Goal: Task Accomplishment & Management: Complete application form

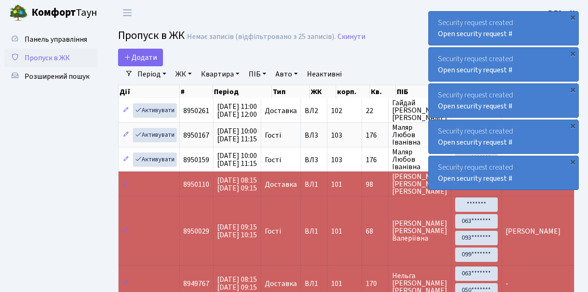
select select "25"
click at [79, 182] on ul "Панель управління Пропуск в ЖК Розширений пошук" at bounding box center [51, 218] width 93 height 377
click at [150, 58] on span "Додати" at bounding box center [140, 57] width 33 height 10
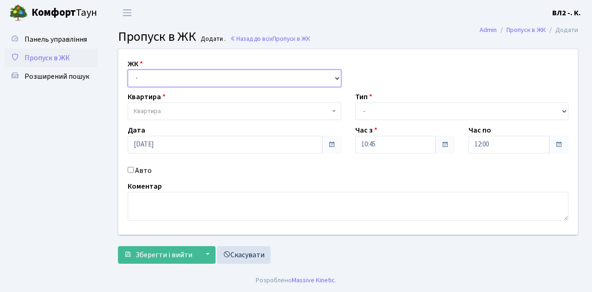
click at [144, 78] on select "- [STREET_ADDRESS][PERSON_NAME]" at bounding box center [235, 78] width 214 height 18
select select "317"
click at [128, 69] on select "- [STREET_ADDRESS][PERSON_NAME]" at bounding box center [235, 78] width 214 height 18
select select
click at [161, 108] on span "Квартира" at bounding box center [232, 110] width 196 height 9
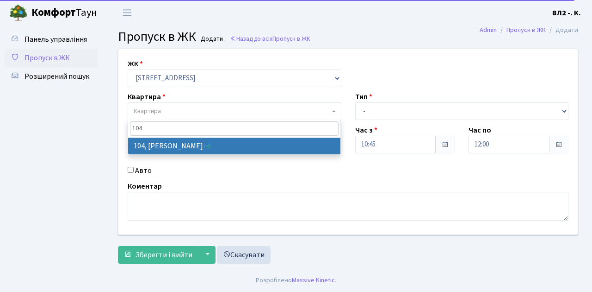
type input "104"
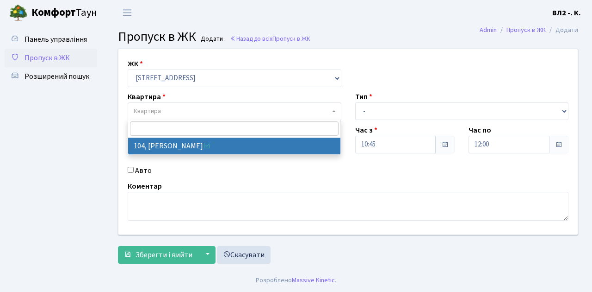
select select "38248"
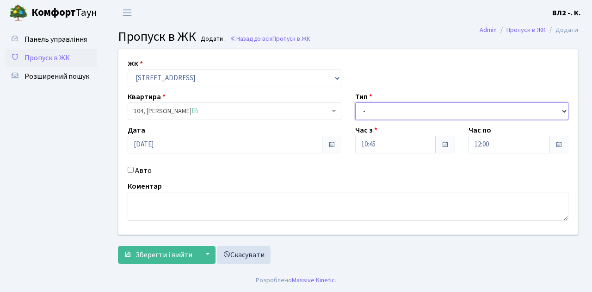
click at [380, 109] on select "- Доставка Таксі Гості Сервіс" at bounding box center [462, 111] width 214 height 18
select select "1"
click at [355, 102] on select "- Доставка Таксі Гості Сервіс" at bounding box center [462, 111] width 214 height 18
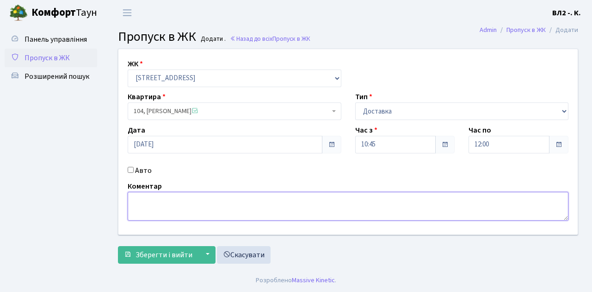
click at [146, 199] on textarea at bounding box center [348, 206] width 441 height 29
type textarea "ВОДА"
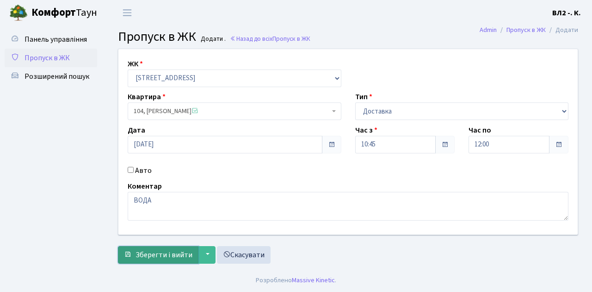
click at [164, 255] on span "Зберегти і вийти" at bounding box center [164, 254] width 57 height 10
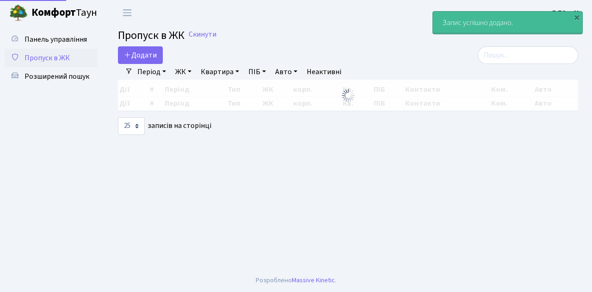
select select "25"
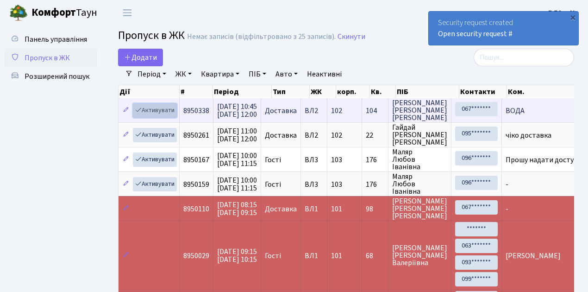
click at [161, 112] on link "Активувати" at bounding box center [155, 110] width 44 height 14
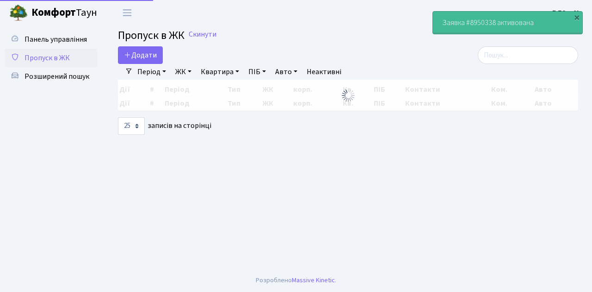
select select "25"
